Goal: Task Accomplishment & Management: Use online tool/utility

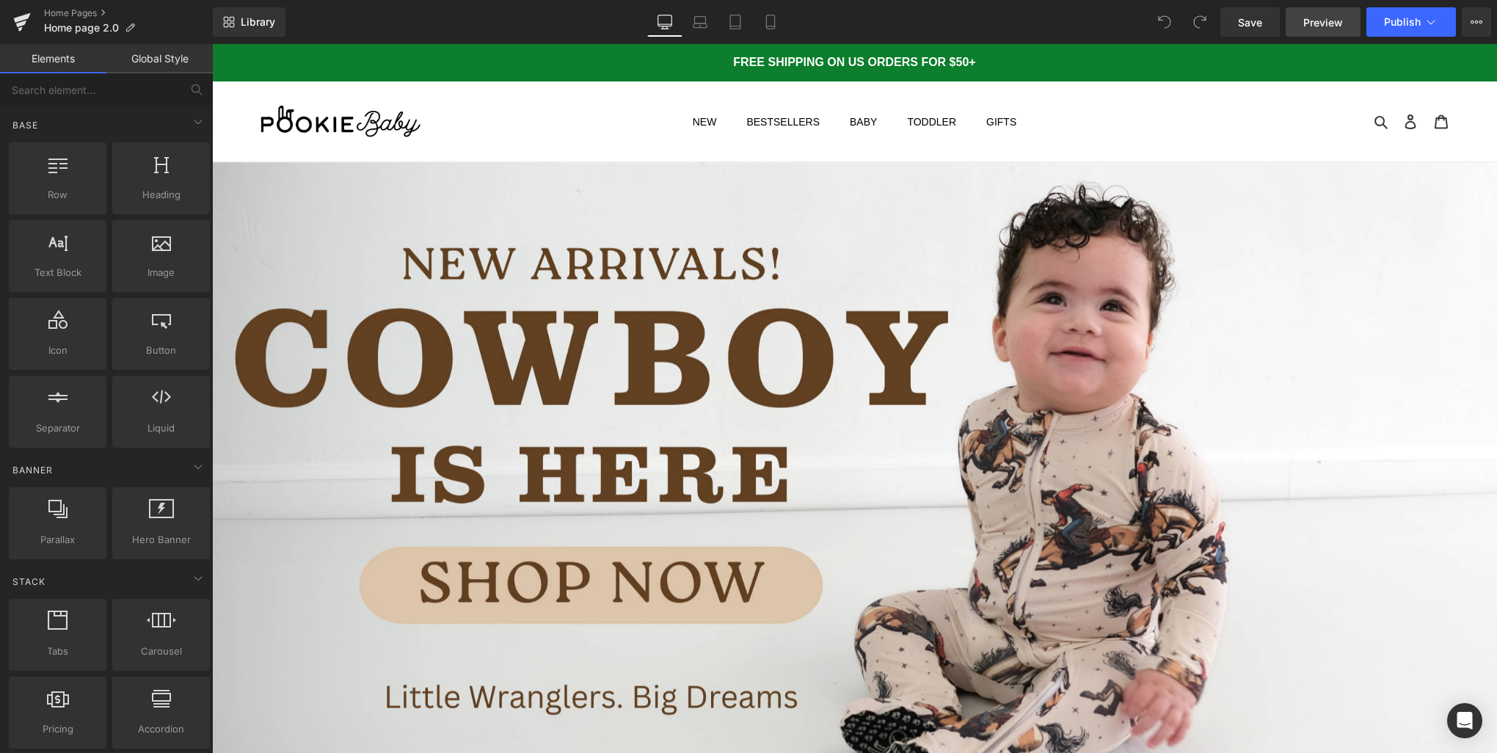
click at [1309, 24] on span "Preview" at bounding box center [1323, 22] width 40 height 15
click at [1390, 17] on span "Publish" at bounding box center [1402, 22] width 37 height 12
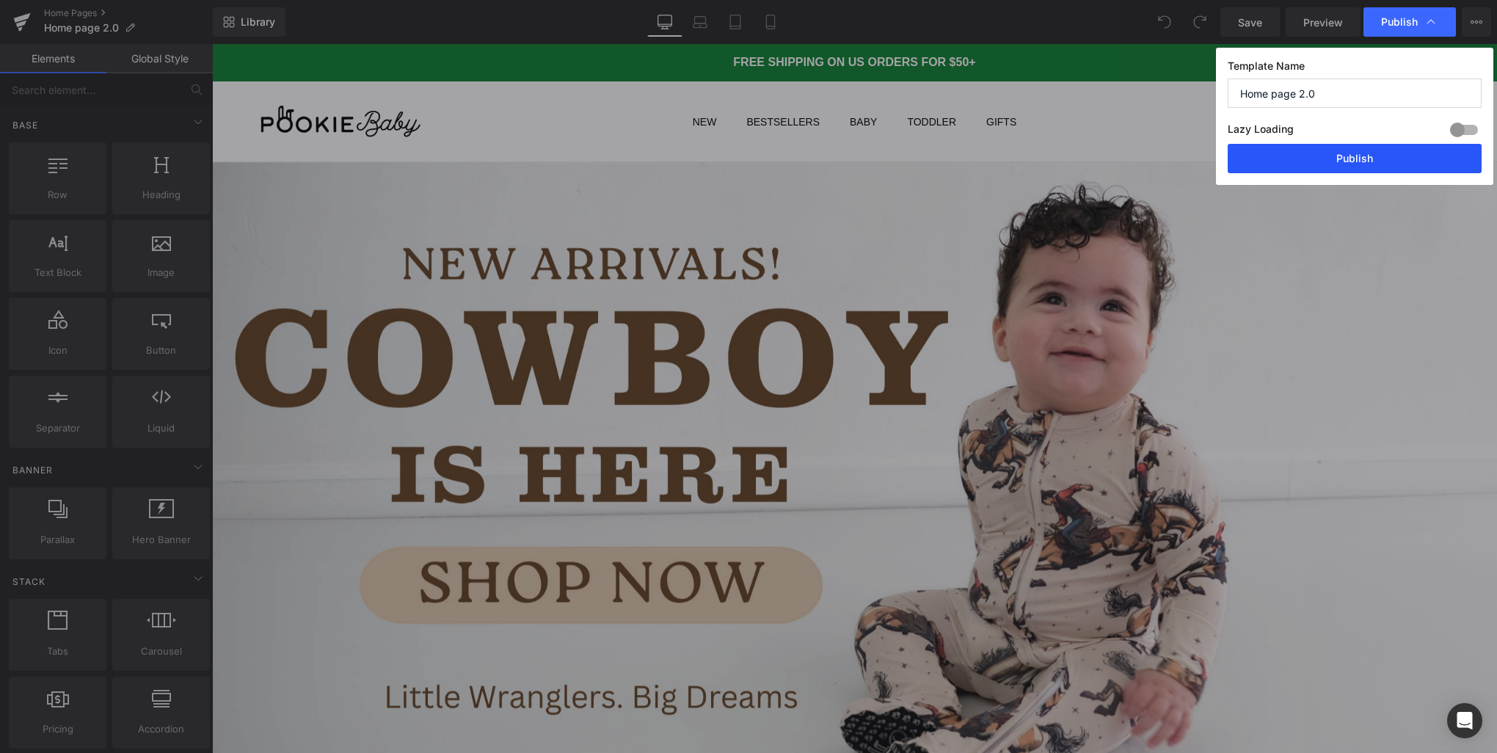
click at [1347, 159] on button "Publish" at bounding box center [1354, 158] width 254 height 29
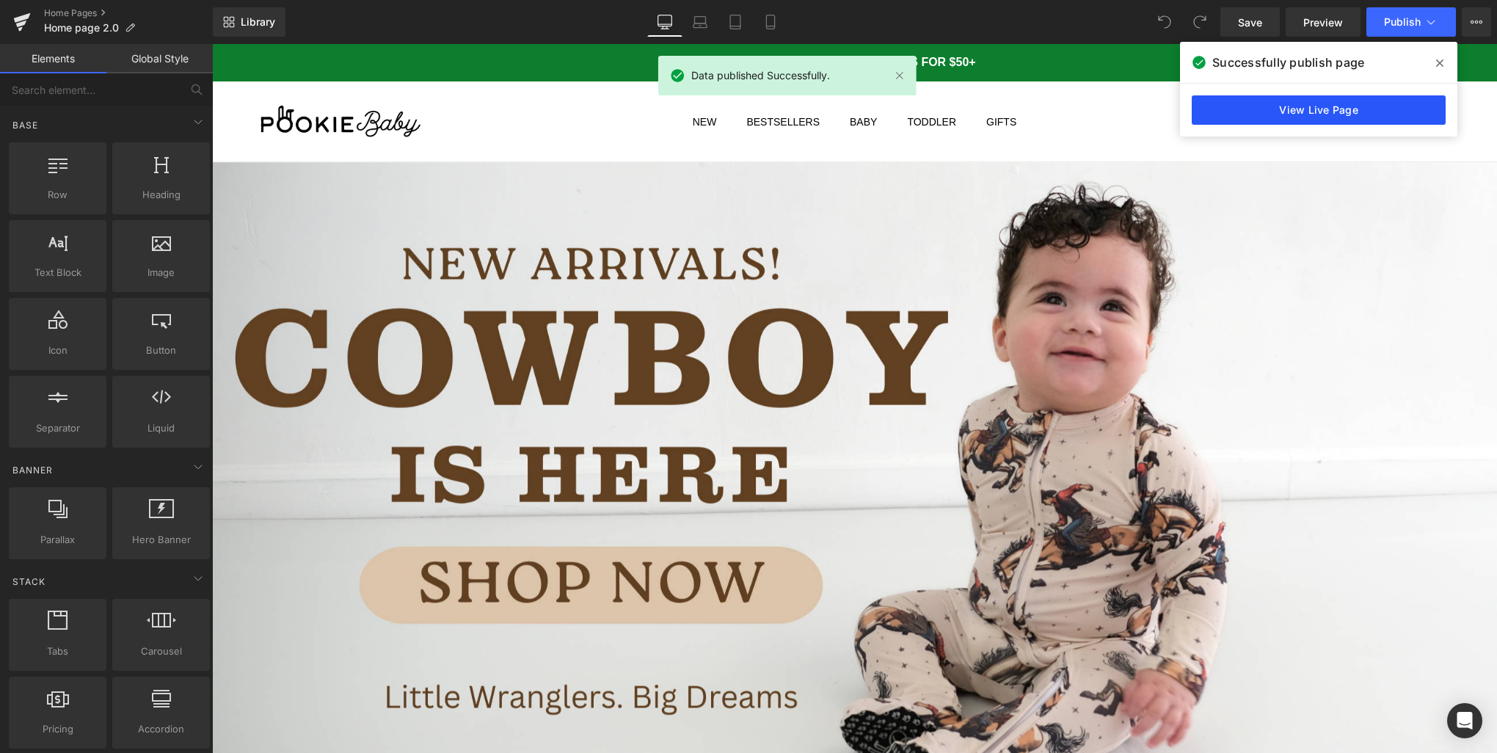
click at [1275, 104] on link "View Live Page" at bounding box center [1318, 109] width 254 height 29
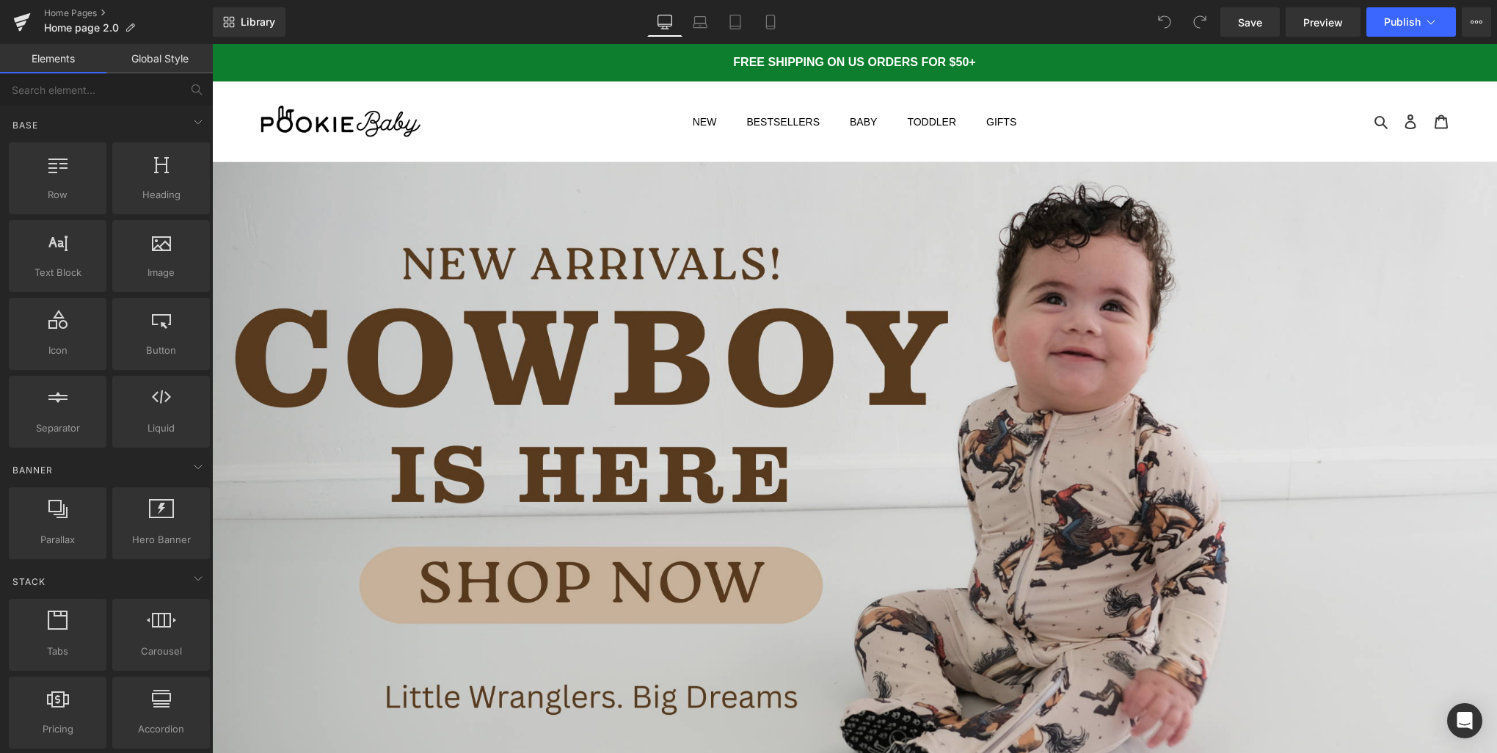
click at [592, 348] on img at bounding box center [854, 523] width 1285 height 723
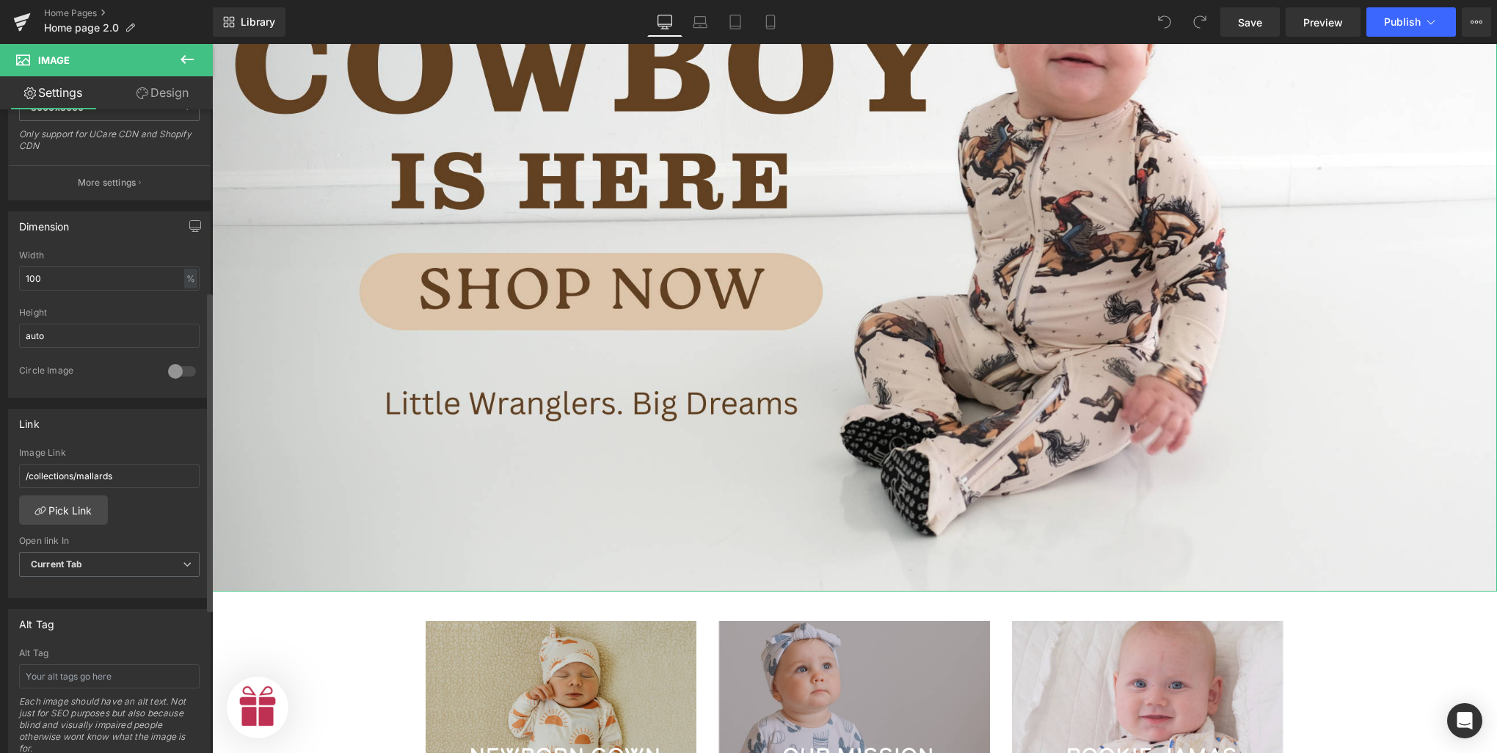
scroll to position [367, 0]
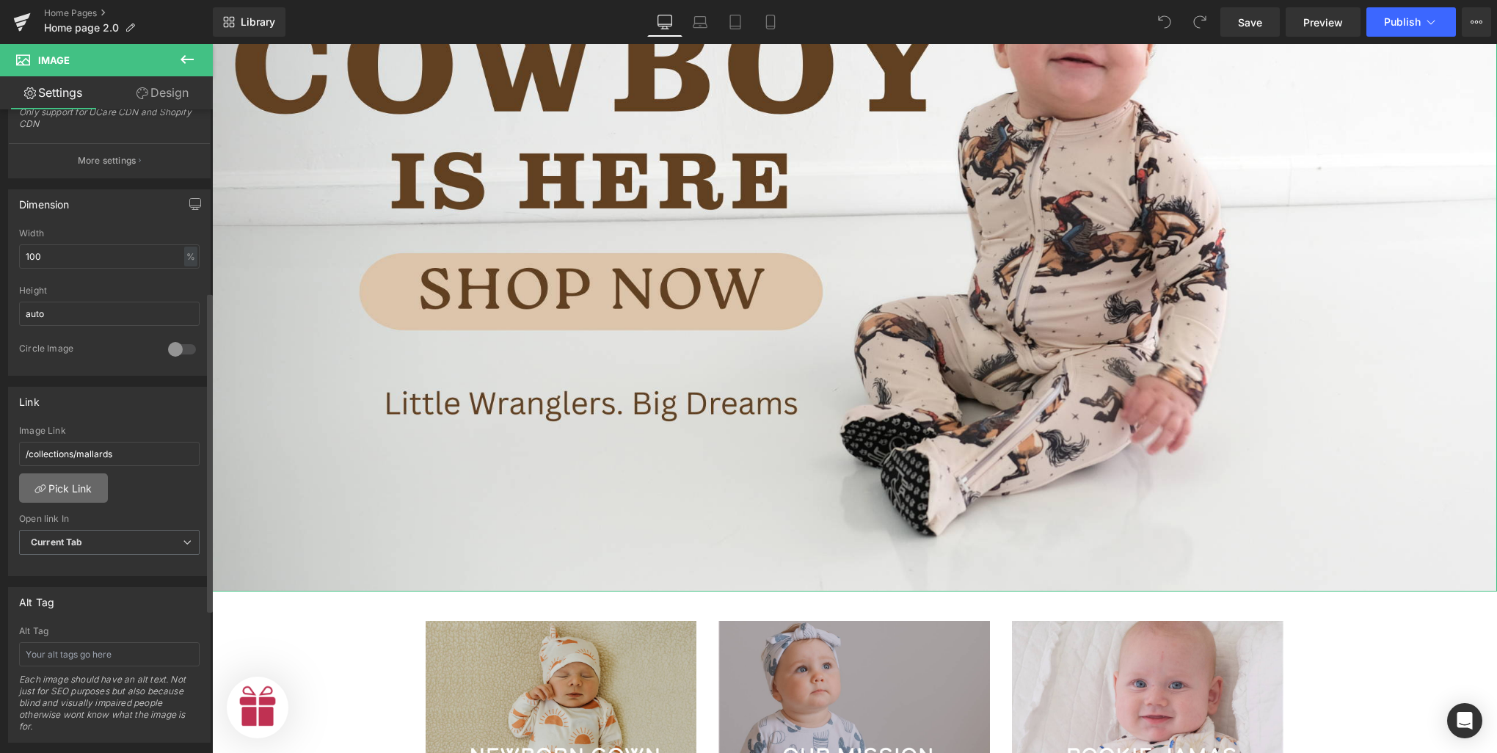
click at [68, 487] on link "Pick Link" at bounding box center [63, 487] width 89 height 29
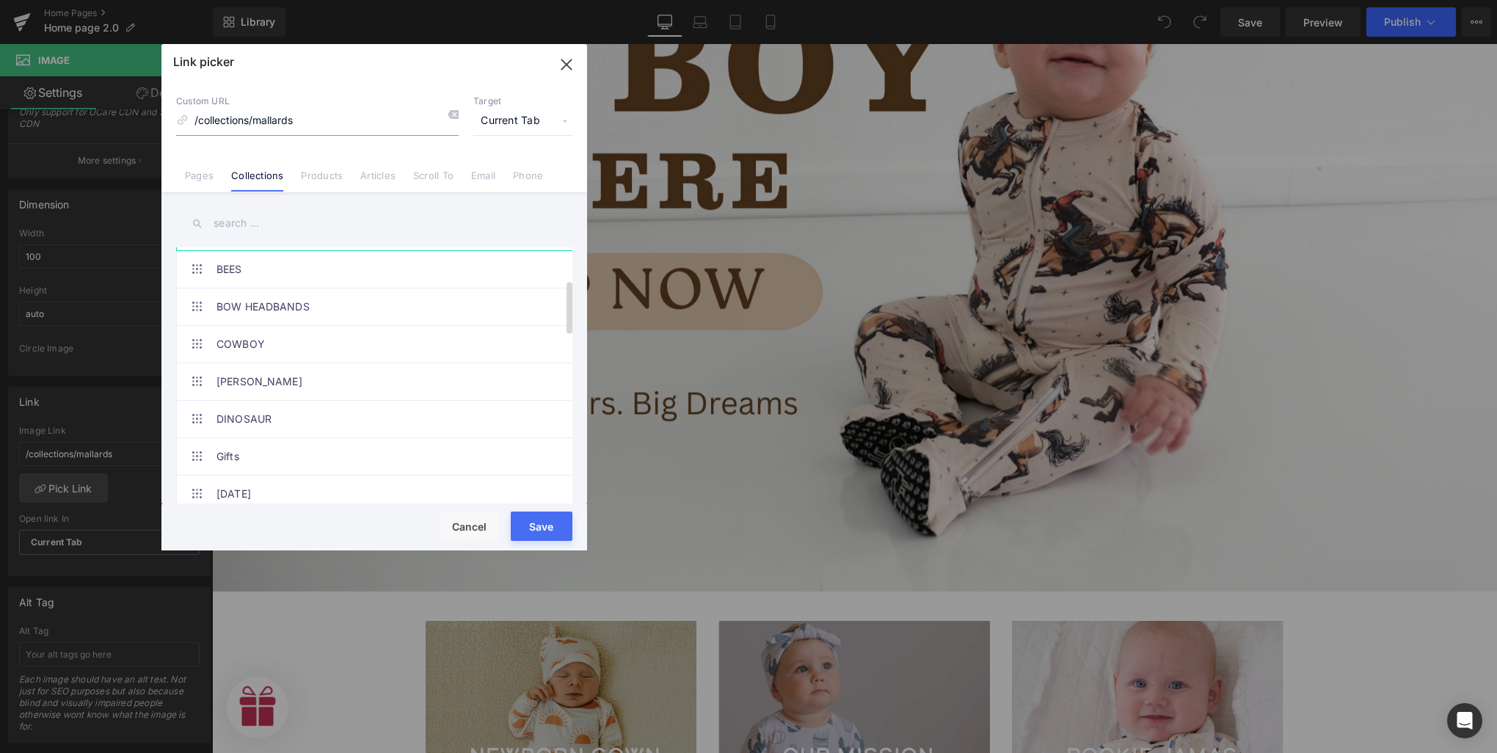
scroll to position [220, 0]
click at [255, 277] on link "COWBOY" at bounding box center [377, 270] width 323 height 37
type input "/collections/cowboy"
click at [552, 524] on button "Save" at bounding box center [542, 525] width 62 height 29
type input "/collections/cowboy"
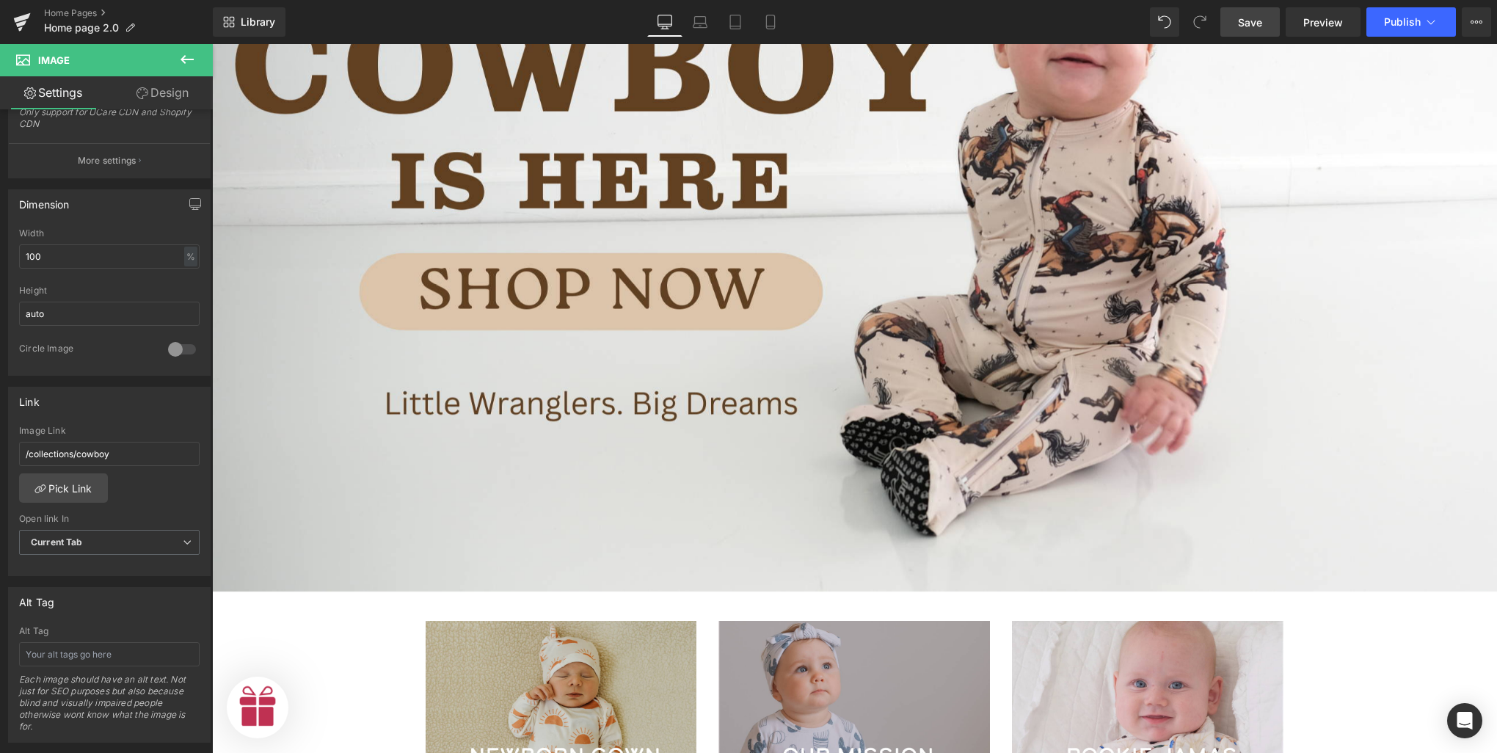
drag, startPoint x: 1265, startPoint y: 13, endPoint x: 1021, endPoint y: 34, distance: 244.5
click at [1265, 13] on link "Save" at bounding box center [1249, 21] width 59 height 29
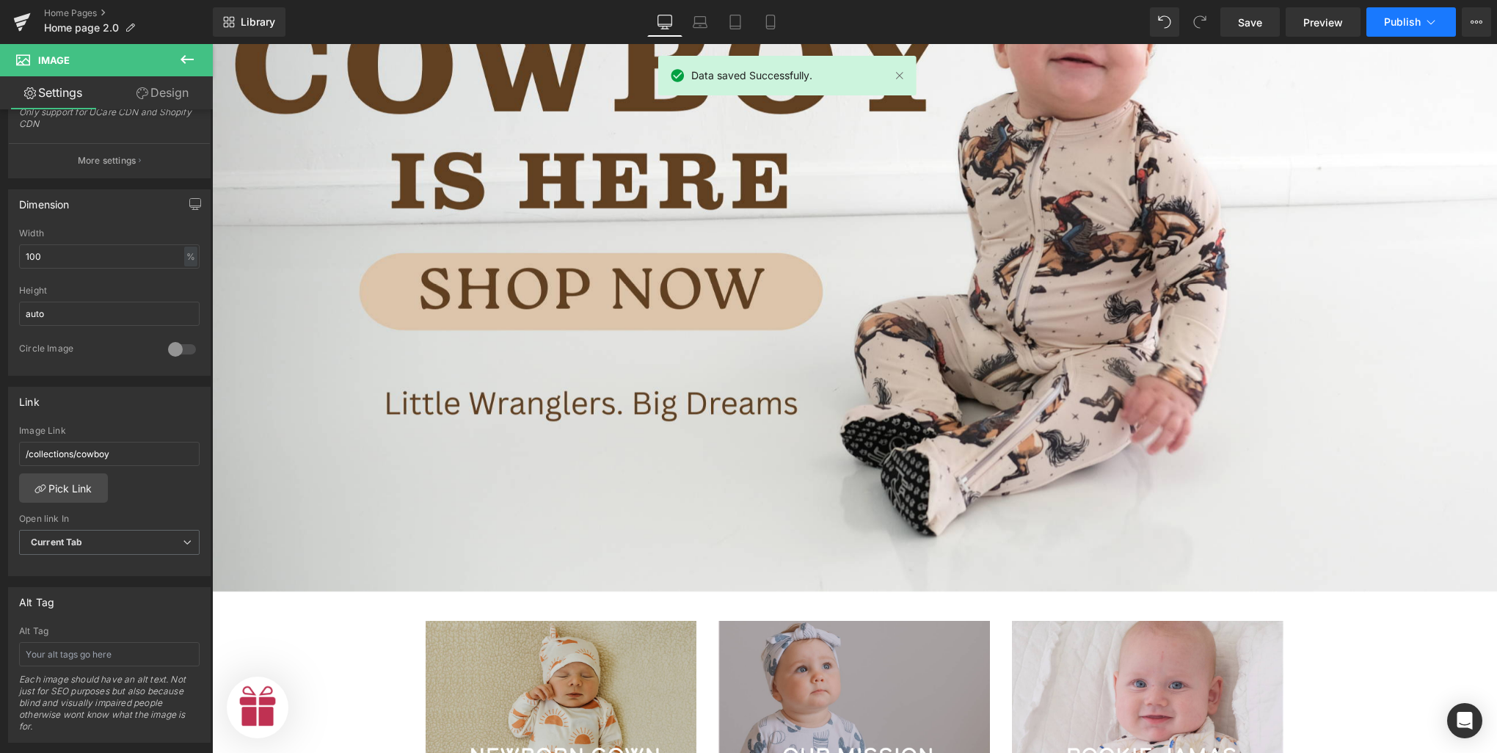
click at [1403, 16] on span "Publish" at bounding box center [1402, 22] width 37 height 12
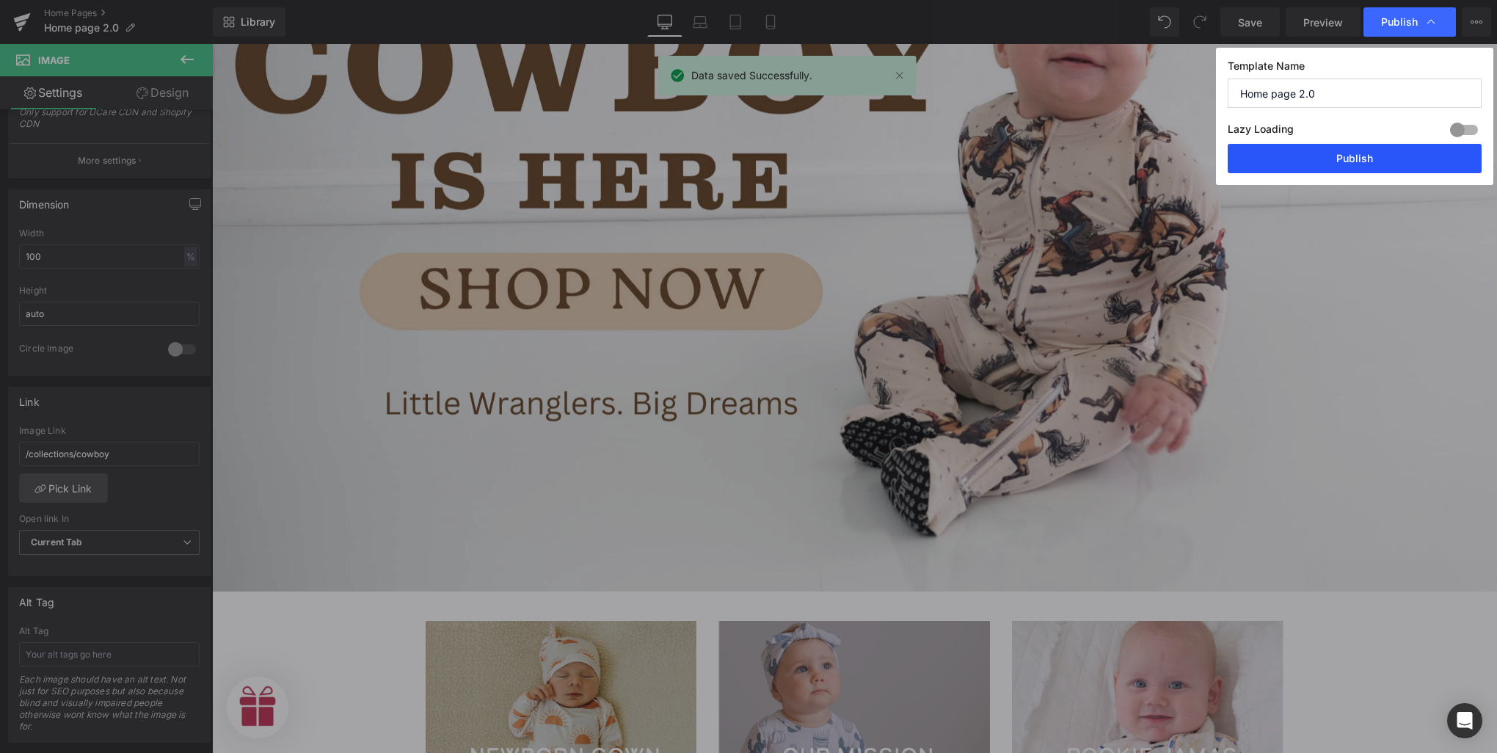
click at [1350, 154] on button "Publish" at bounding box center [1354, 158] width 254 height 29
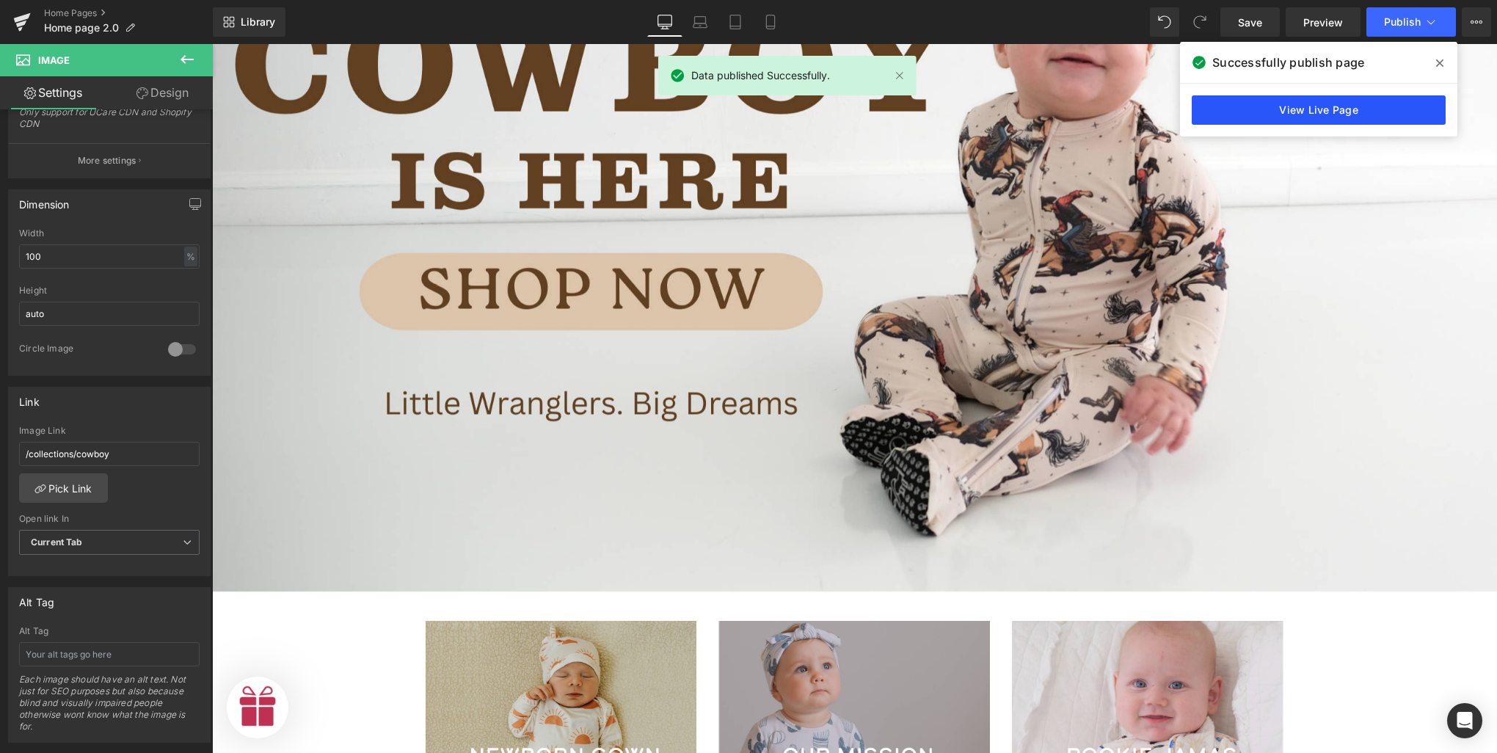
click at [1326, 110] on link "View Live Page" at bounding box center [1318, 109] width 254 height 29
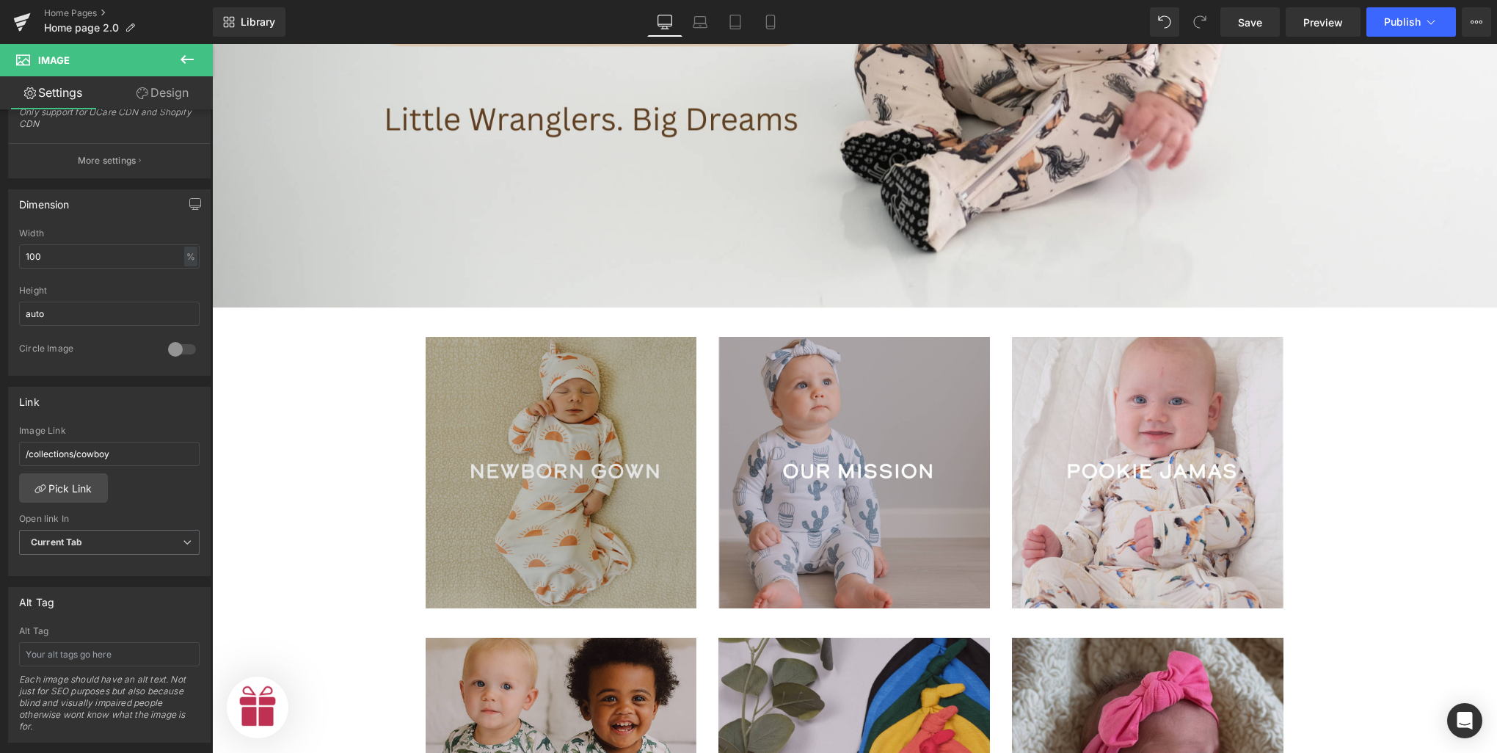
scroll to position [587, 0]
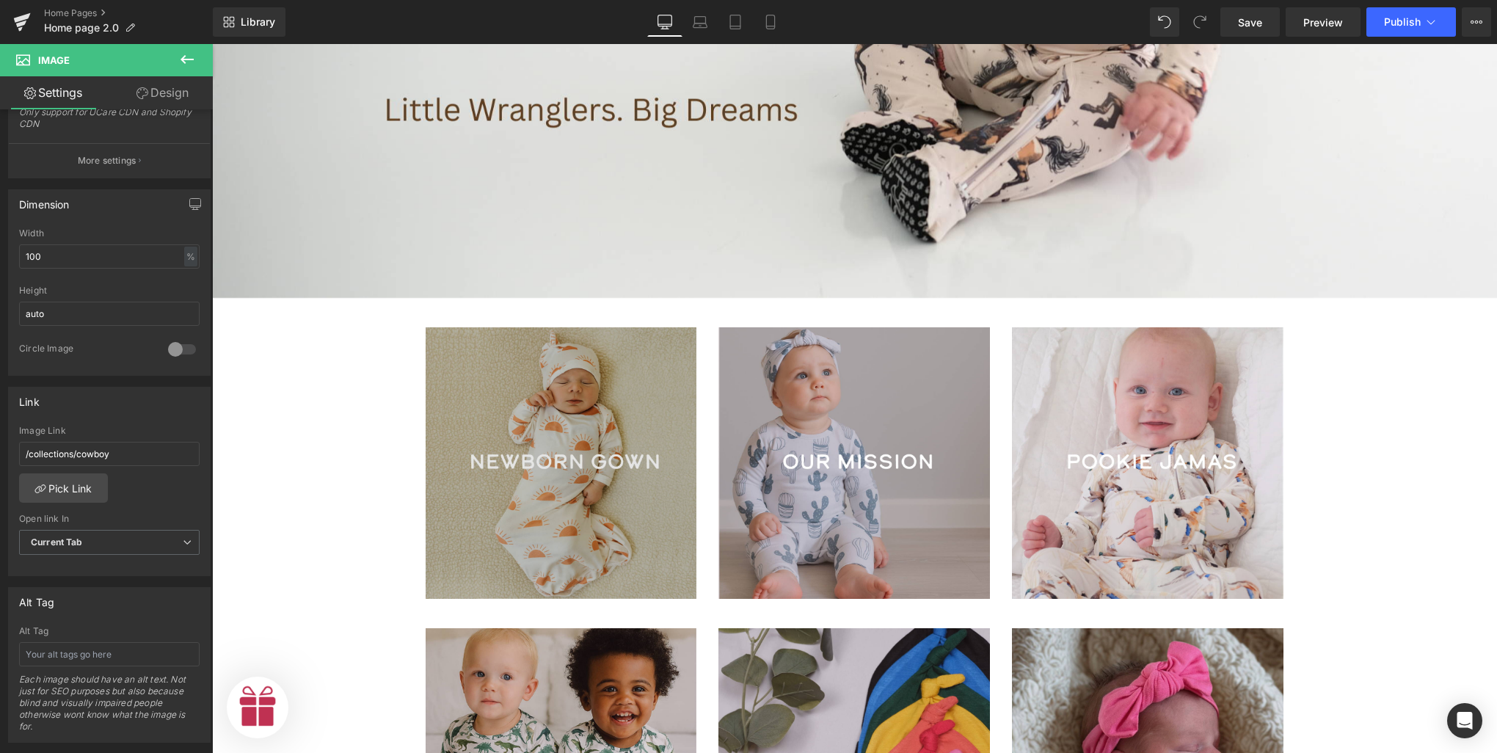
click at [621, 450] on img at bounding box center [560, 462] width 271 height 271
